Goal: Task Accomplishment & Management: Use online tool/utility

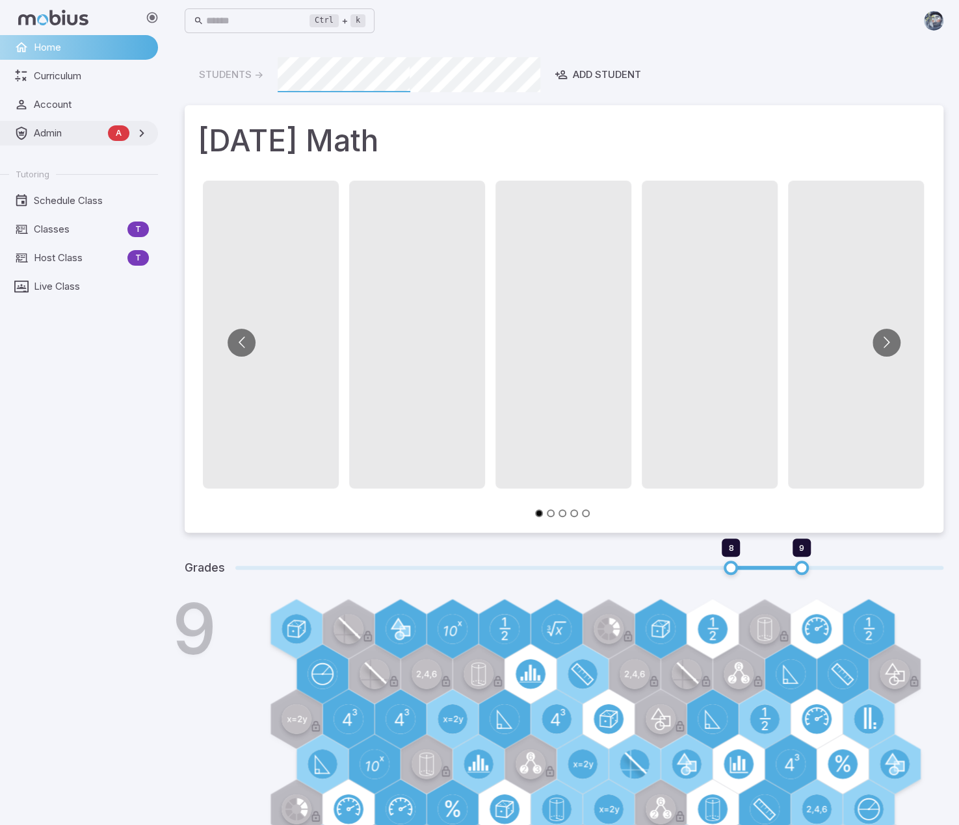
click at [55, 136] on span "Admin" at bounding box center [68, 133] width 69 height 14
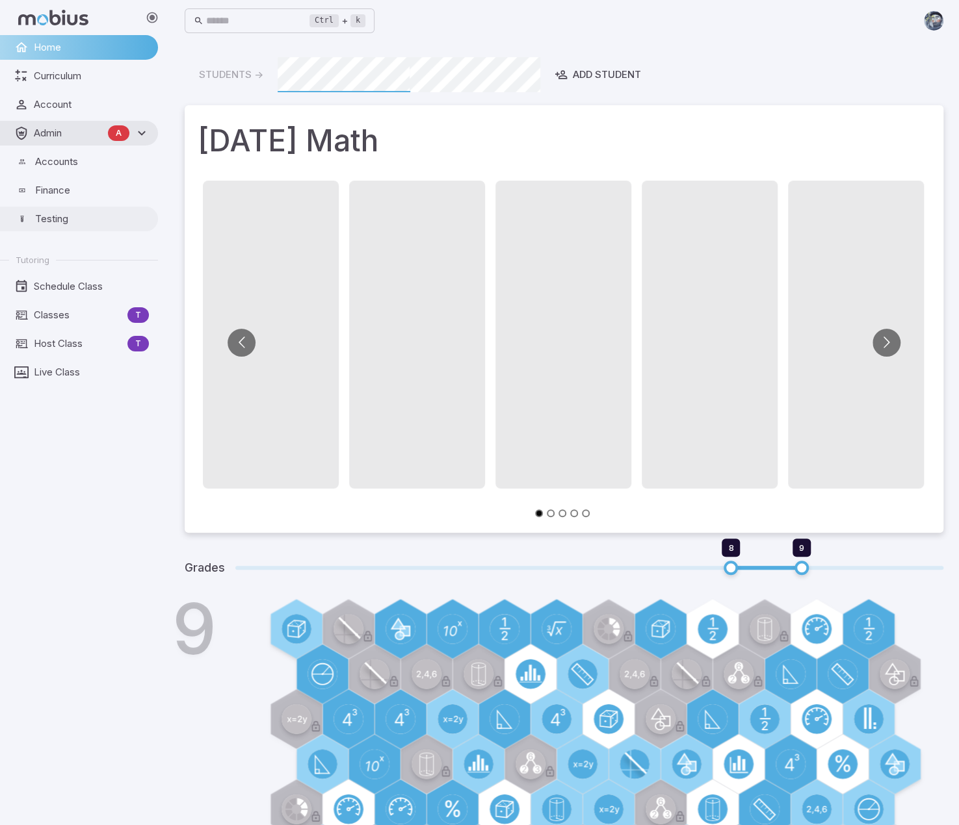
click at [67, 224] on span "Testing" at bounding box center [92, 219] width 114 height 14
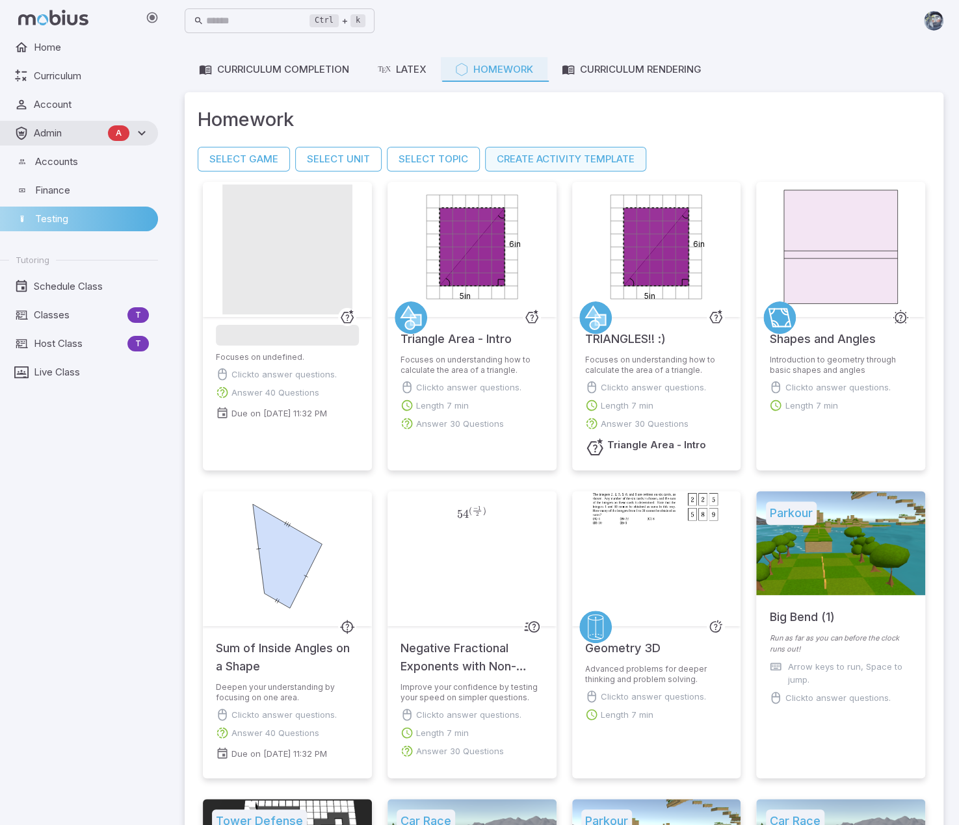
click at [603, 153] on button "Create Activity Template" at bounding box center [565, 159] width 161 height 25
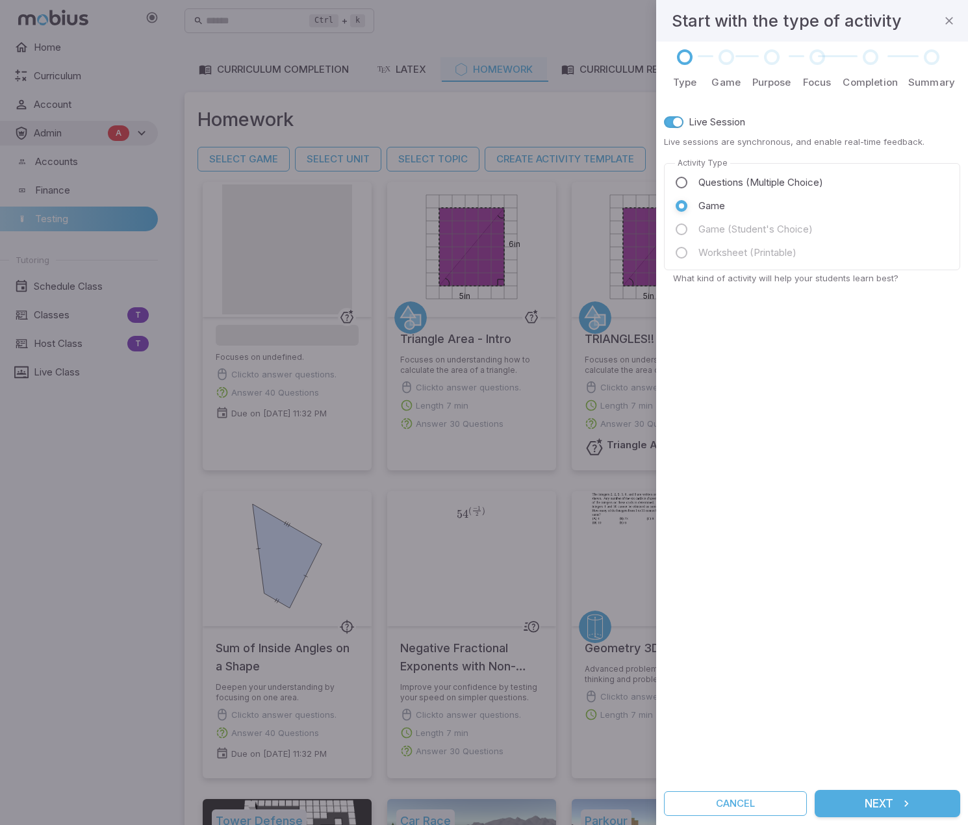
click at [894, 807] on button "Next" at bounding box center [888, 803] width 146 height 27
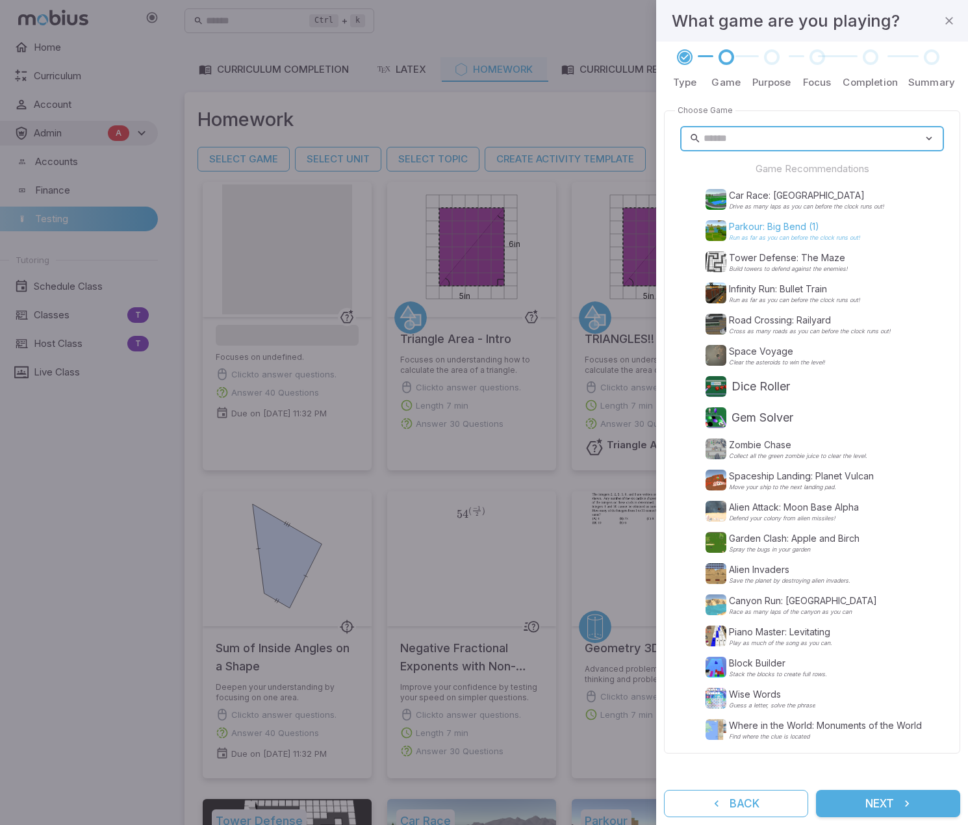
click at [823, 224] on p "Parkour: Big Bend (1)" at bounding box center [794, 226] width 131 height 13
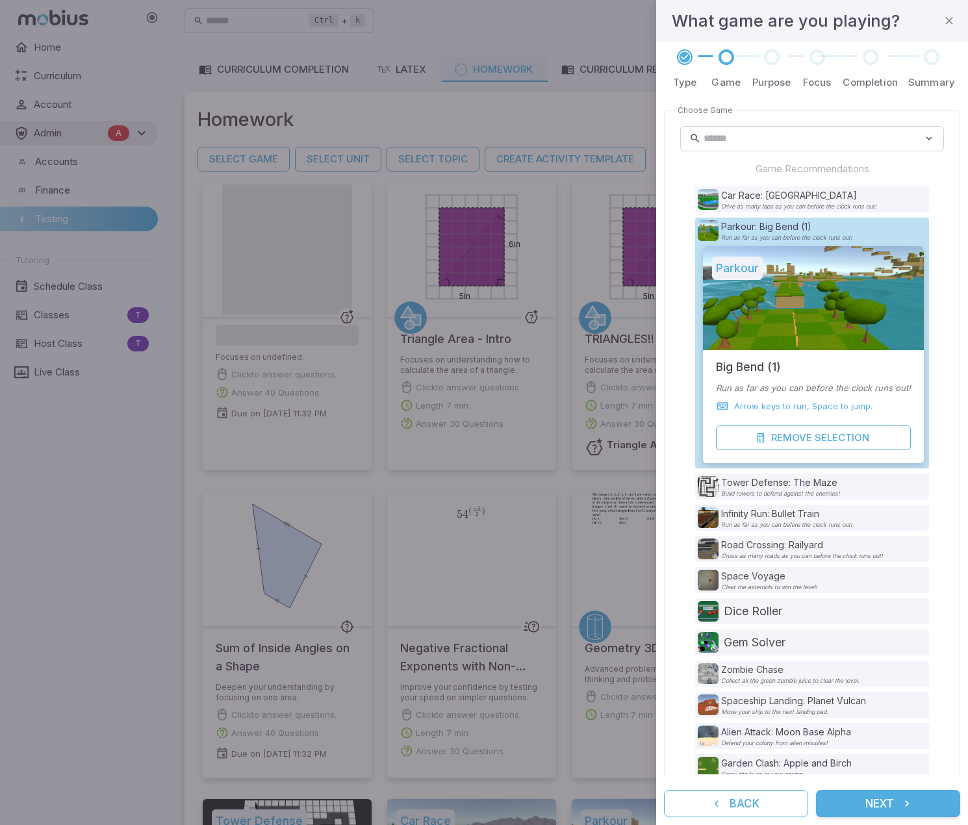
click at [855, 800] on button "Next" at bounding box center [888, 803] width 144 height 27
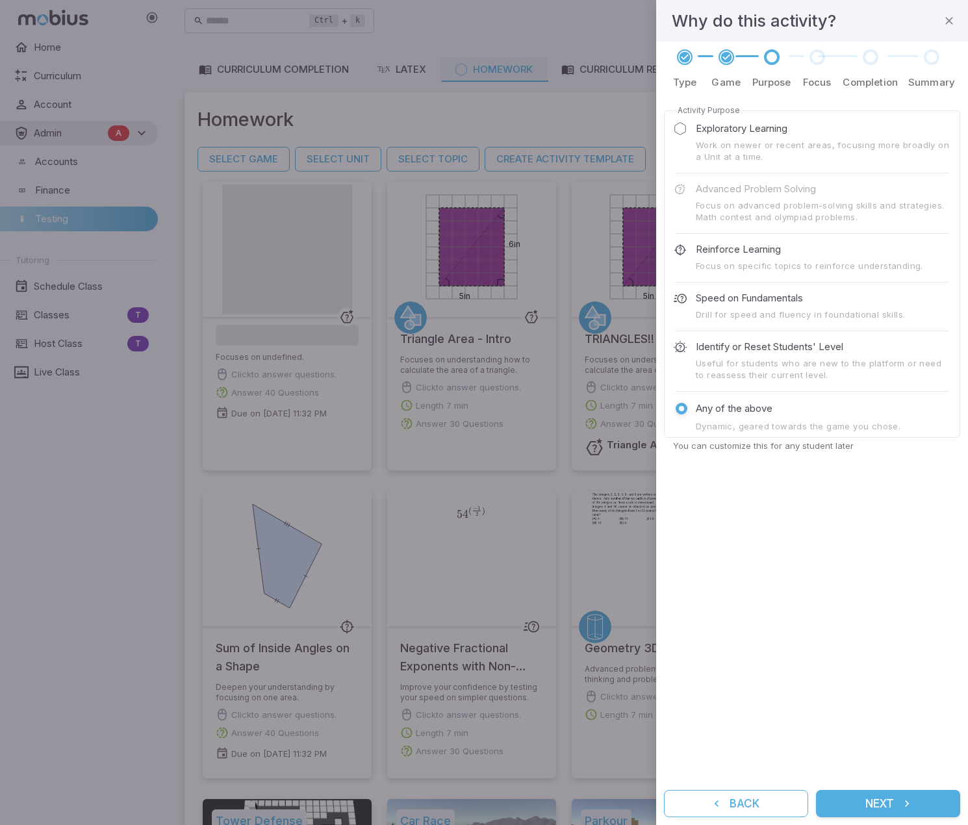
click at [749, 127] on p "Exploratory Learning" at bounding box center [742, 129] width 92 height 14
click at [881, 803] on button "Next" at bounding box center [888, 803] width 144 height 27
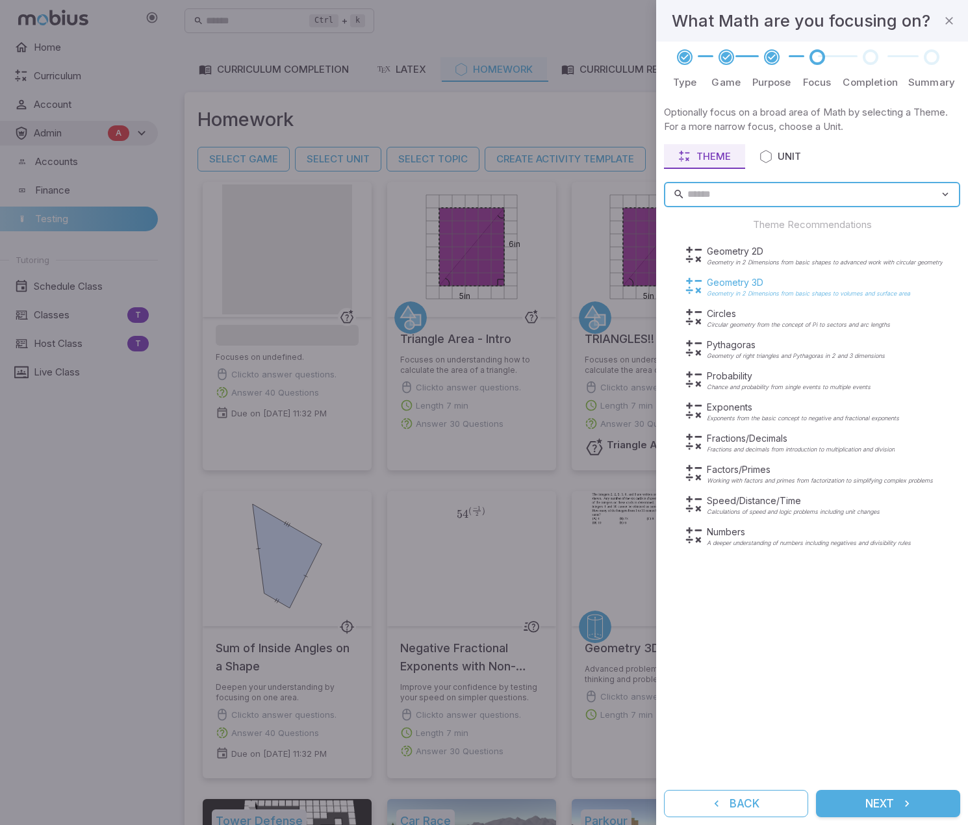
click at [718, 284] on p "Geometry 3D" at bounding box center [808, 282] width 203 height 13
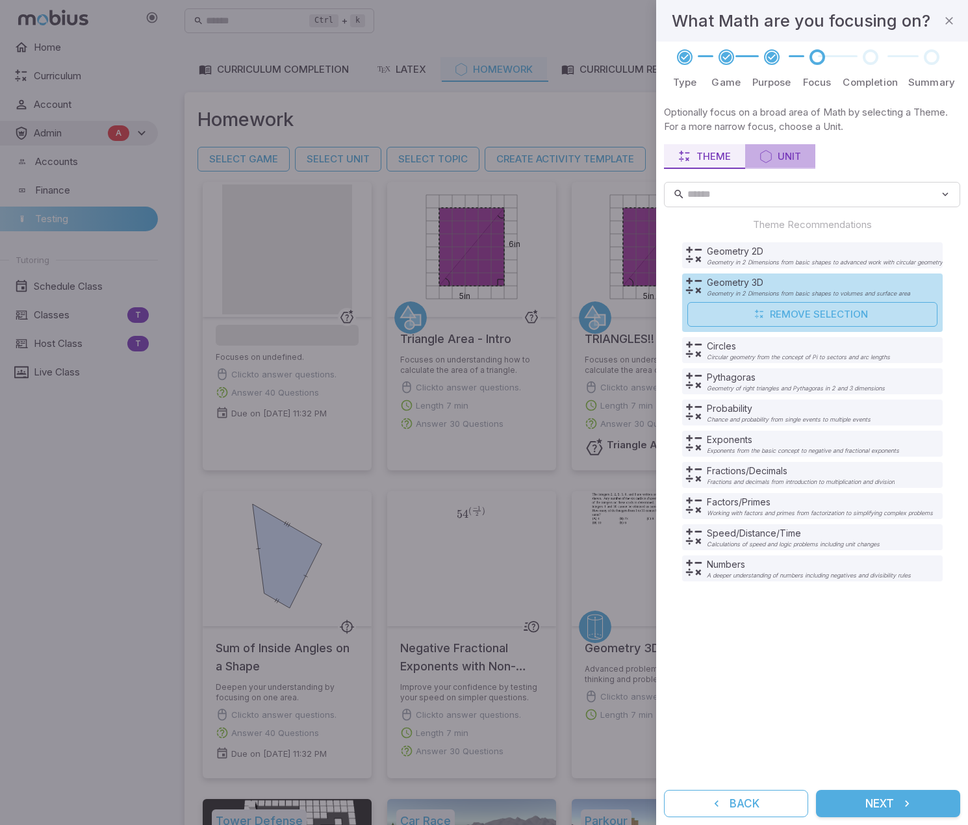
click at [778, 154] on div "Unit" at bounding box center [781, 156] width 42 height 14
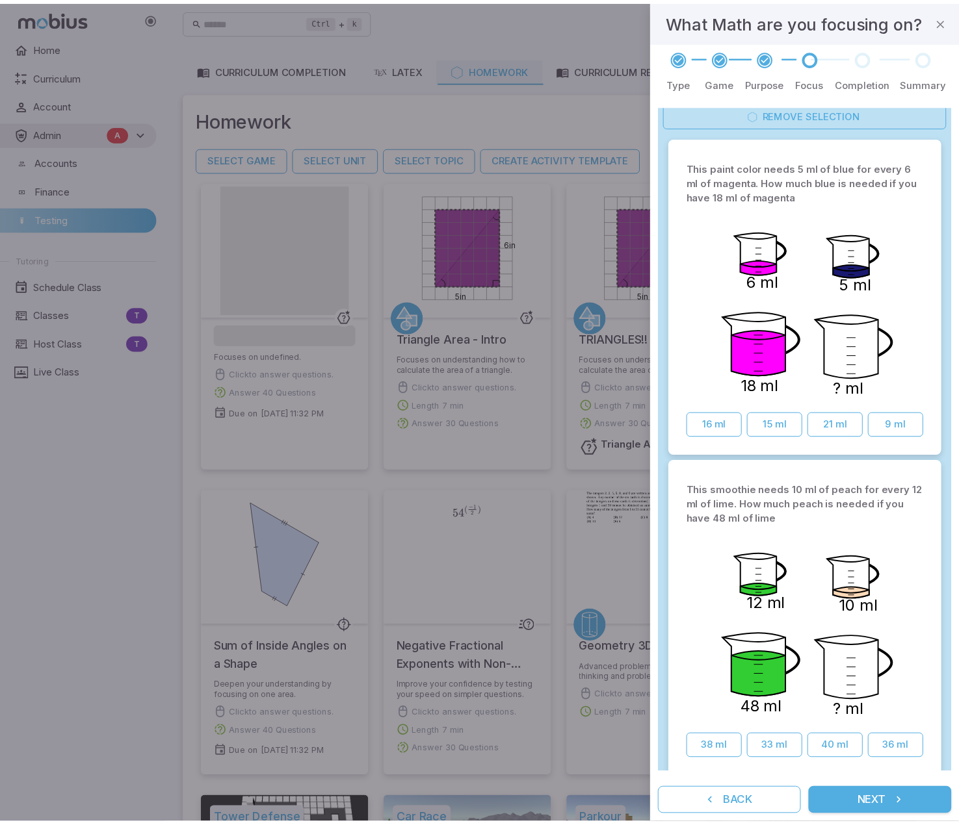
scroll to position [260, 0]
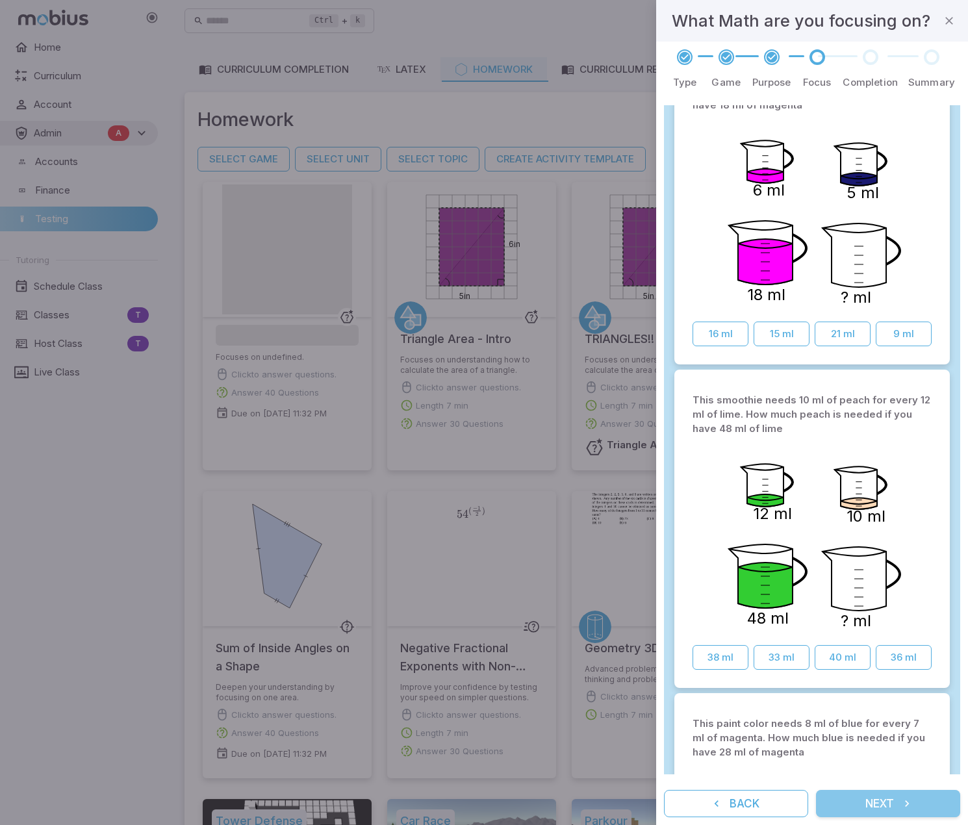
click at [896, 810] on button "Next" at bounding box center [888, 803] width 144 height 27
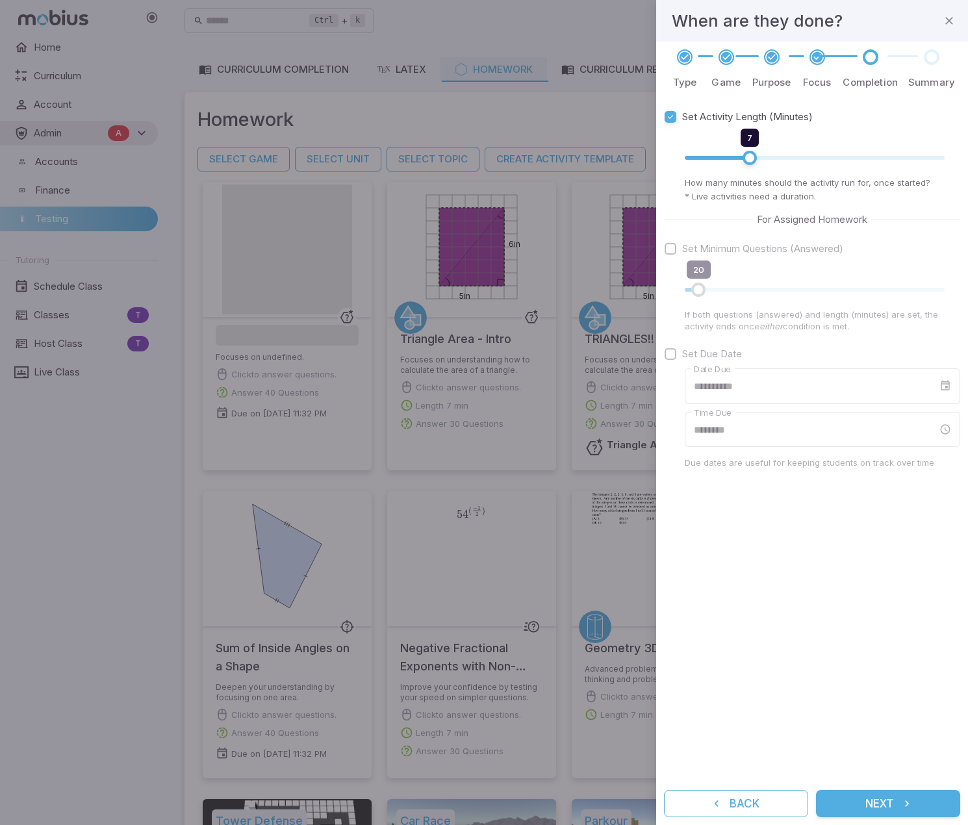
click at [819, 58] on icon at bounding box center [817, 57] width 13 height 13
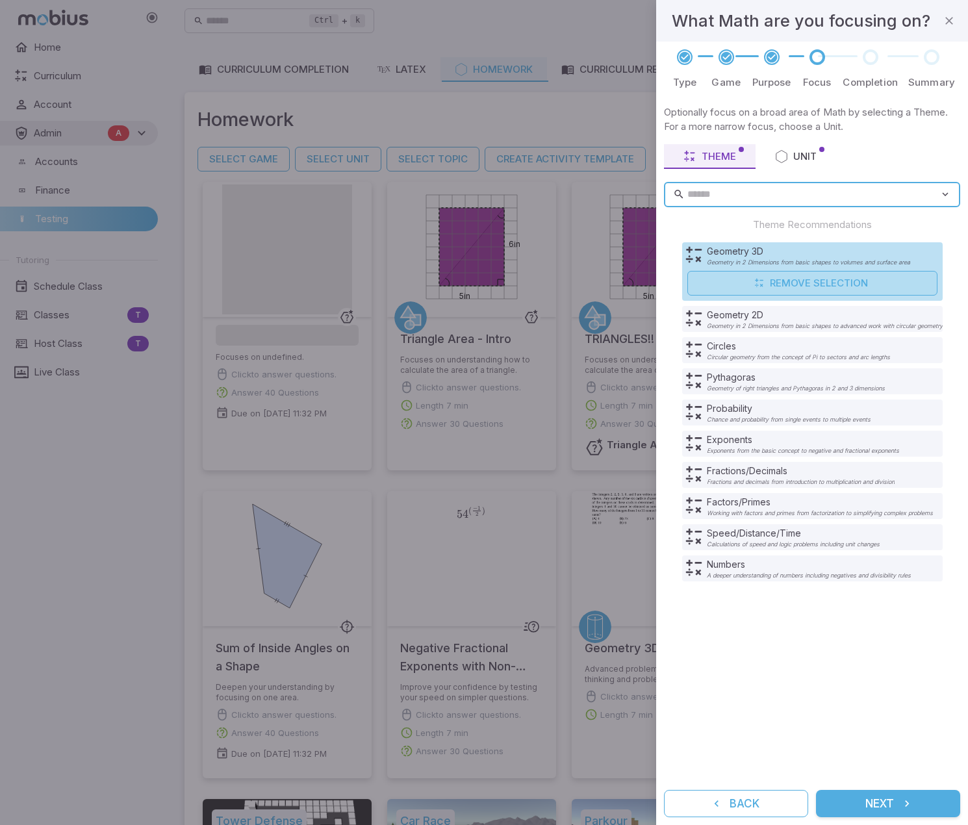
click at [770, 288] on button "Remove Selection" at bounding box center [813, 283] width 250 height 25
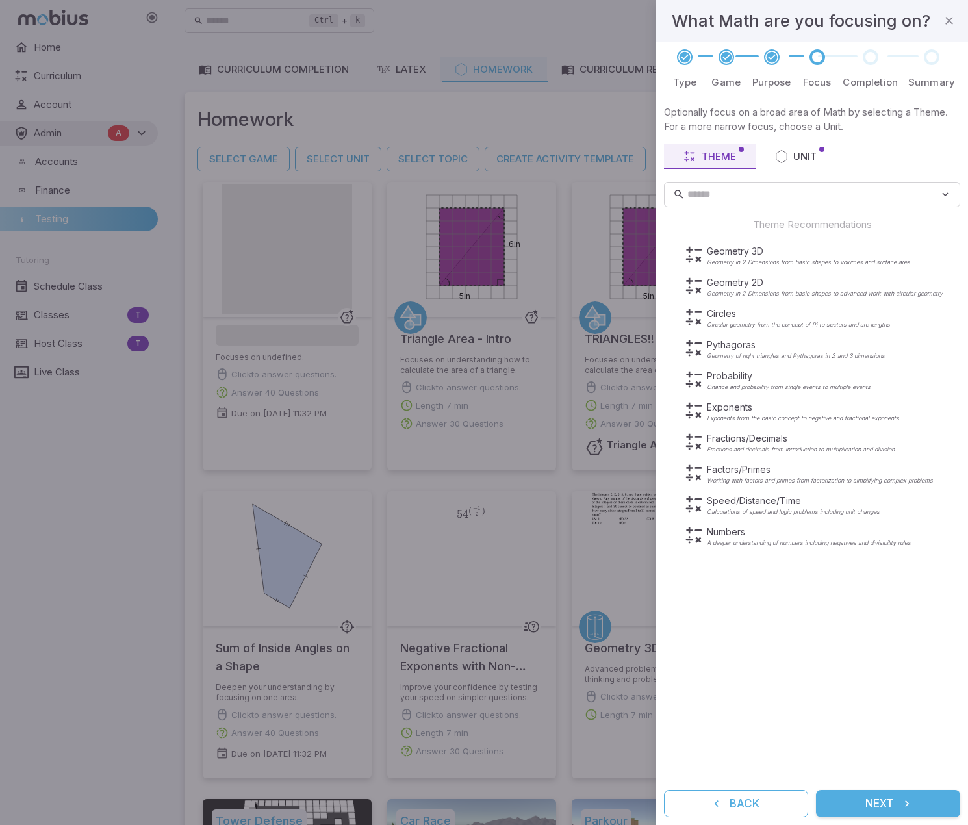
click at [913, 798] on icon "submit" at bounding box center [907, 804] width 13 height 13
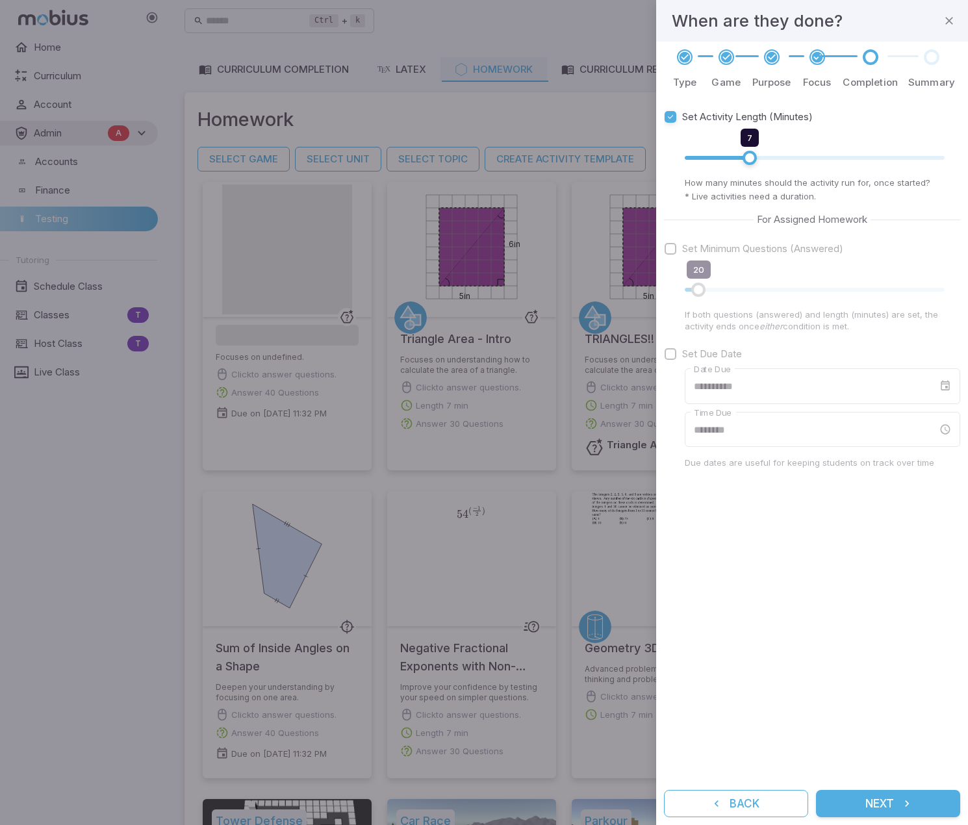
click at [881, 801] on button "Next" at bounding box center [888, 803] width 144 height 27
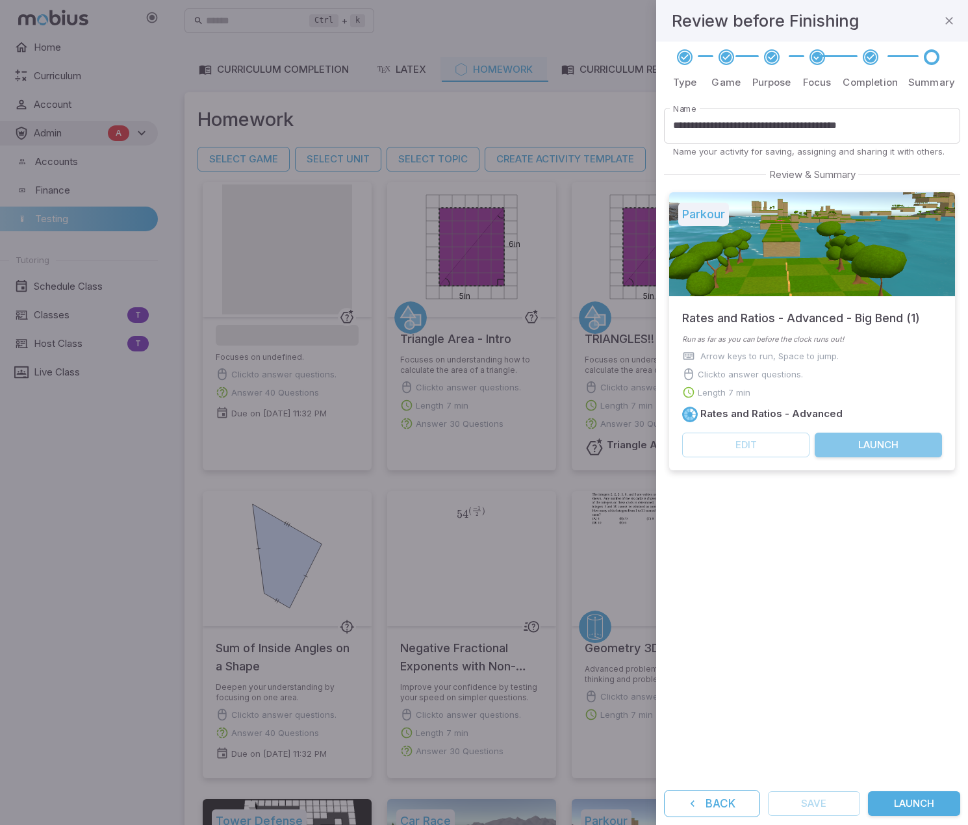
click at [889, 448] on button "Launch" at bounding box center [878, 445] width 127 height 25
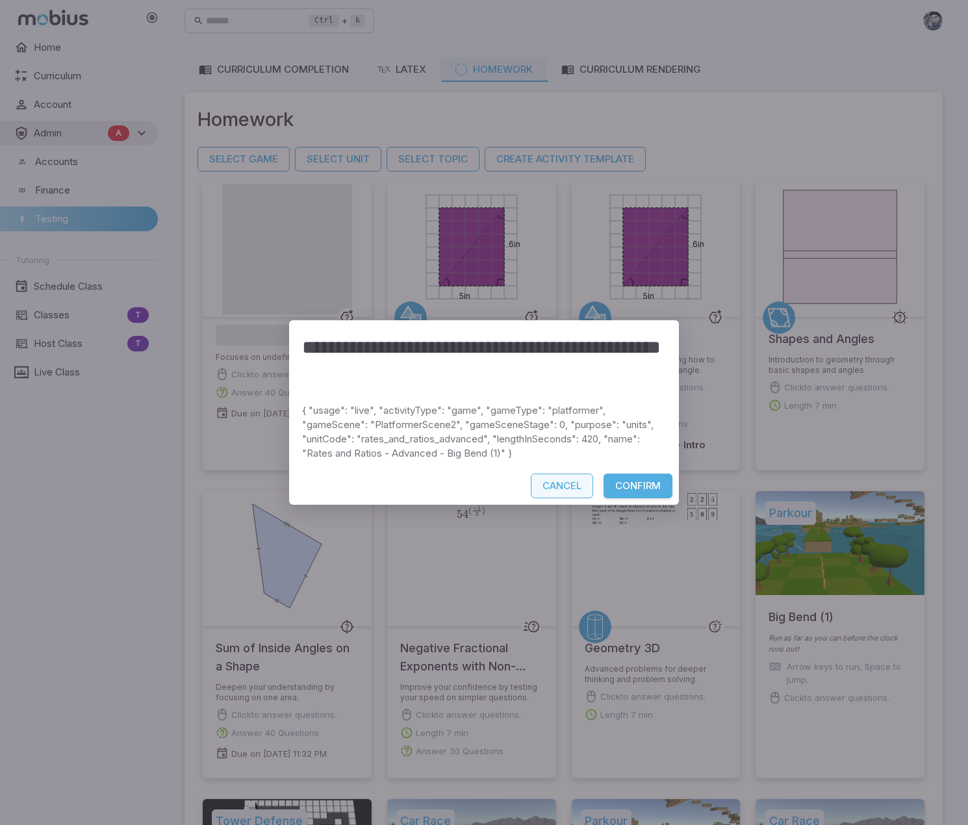
click at [549, 481] on button "Cancel" at bounding box center [562, 486] width 62 height 25
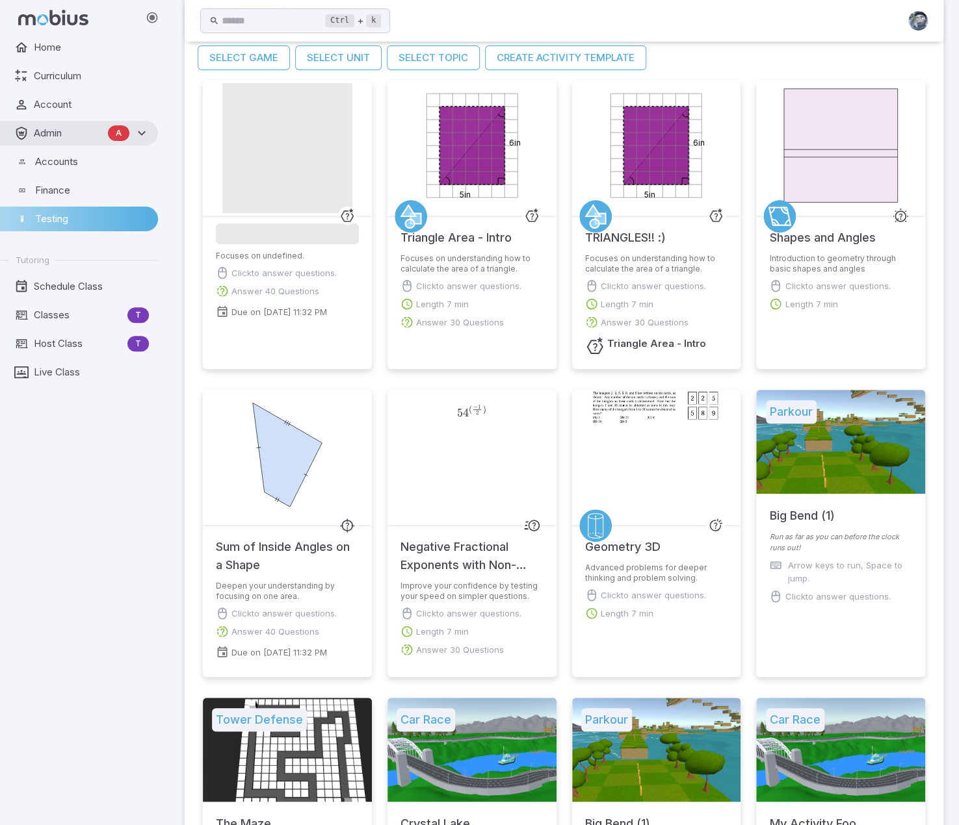
scroll to position [166, 0]
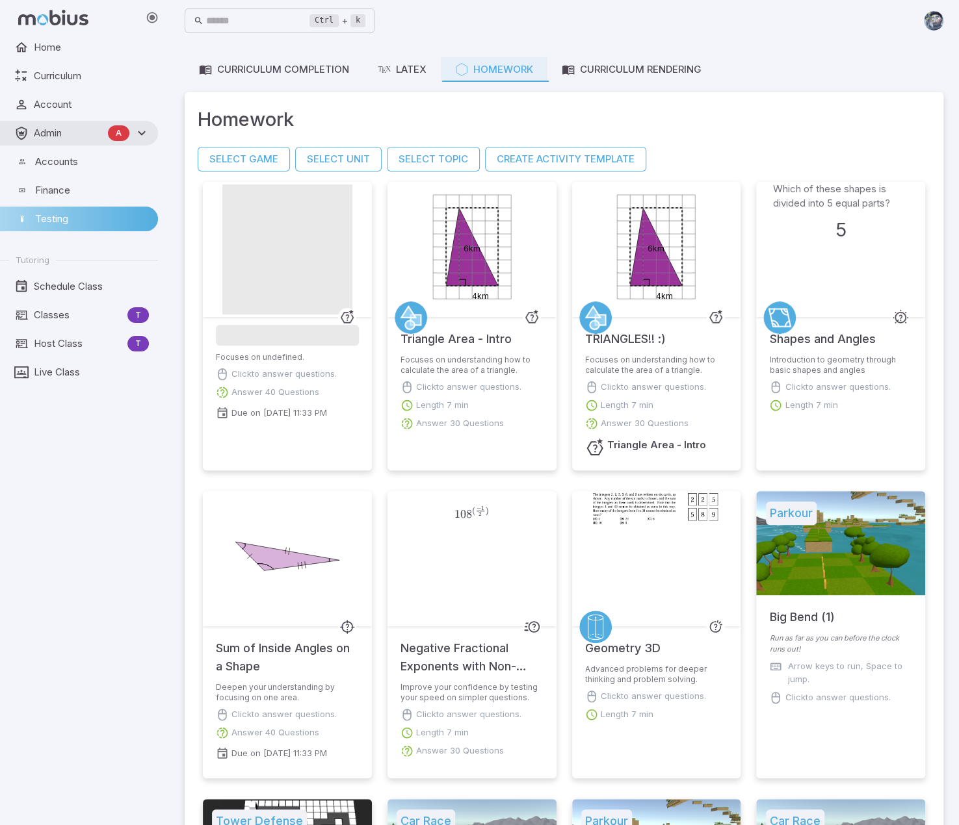
click at [777, 3] on div "Ctrl + k ​" at bounding box center [564, 21] width 759 height 42
click at [482, 25] on div "Ctrl + k ​" at bounding box center [564, 20] width 759 height 29
